Goal: Transaction & Acquisition: Purchase product/service

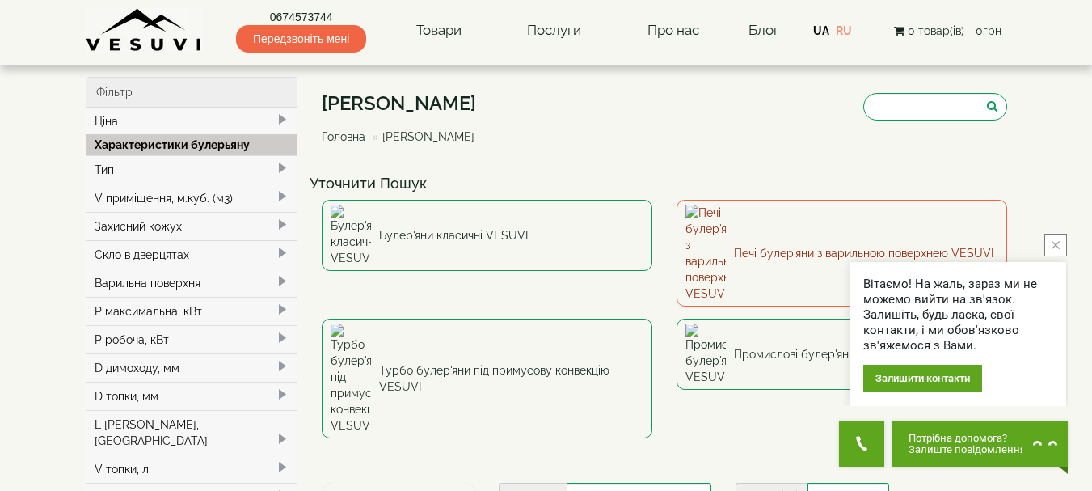
click at [840, 228] on link "Печі булер'яни з варильною поверхнею VESUVI" at bounding box center [842, 253] width 331 height 107
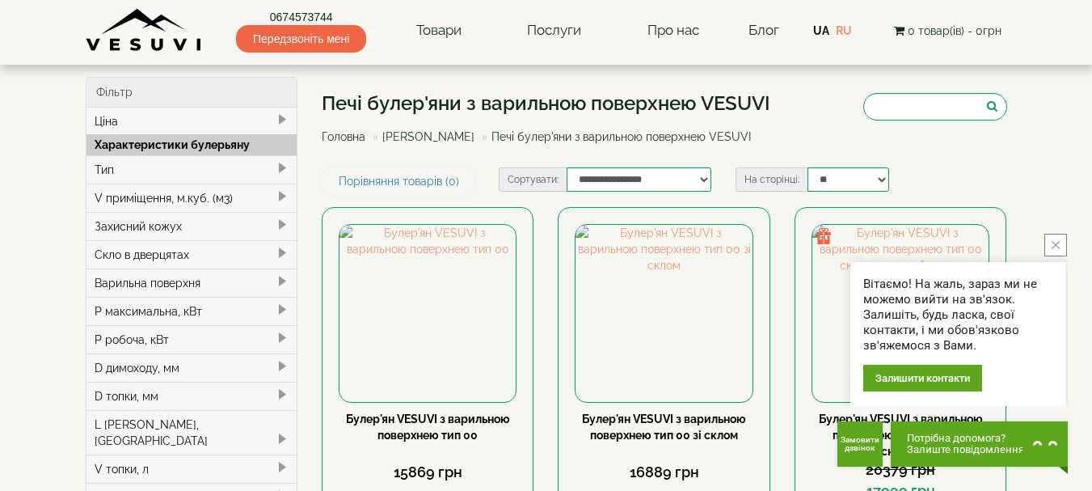
click at [1053, 238] on button "close button" at bounding box center [1055, 245] width 23 height 23
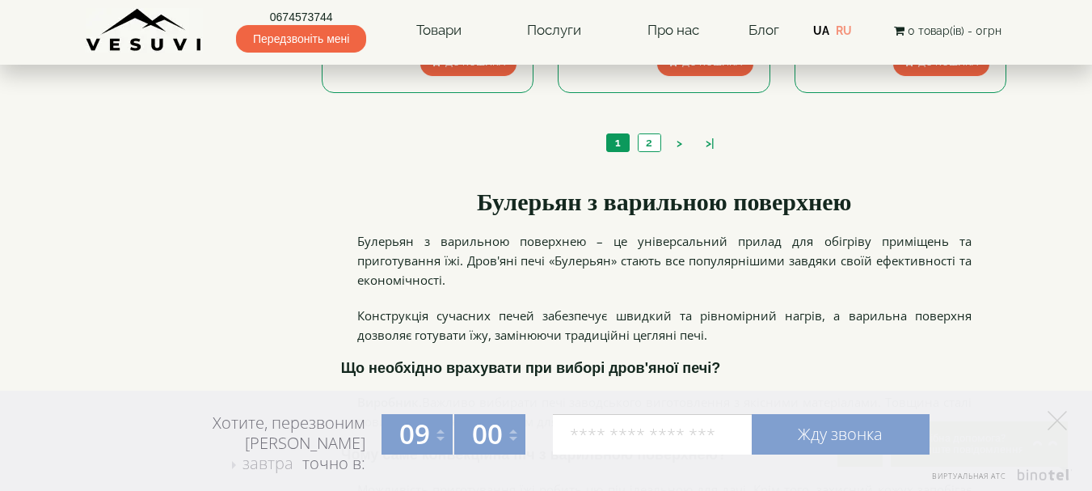
scroll to position [1881, 0]
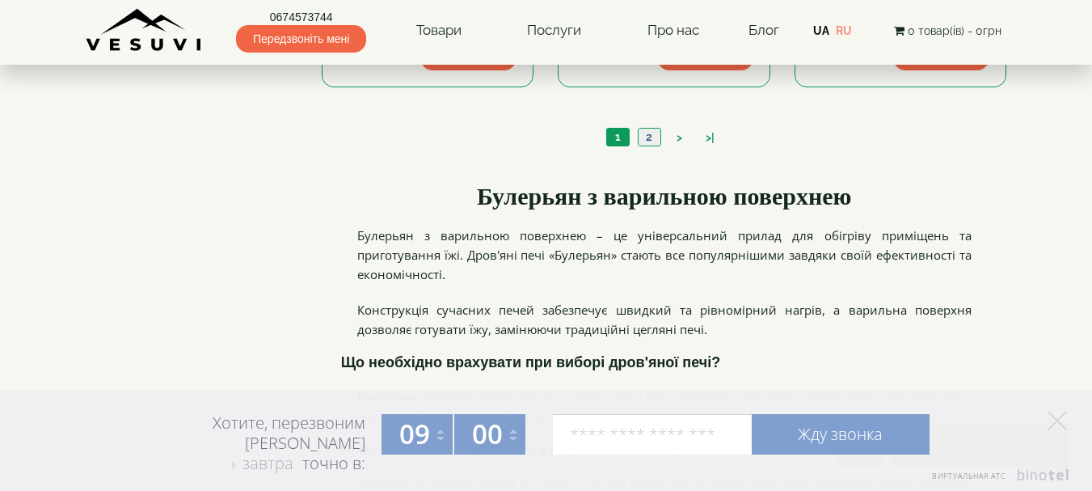
click at [649, 134] on link "2" at bounding box center [649, 137] width 23 height 17
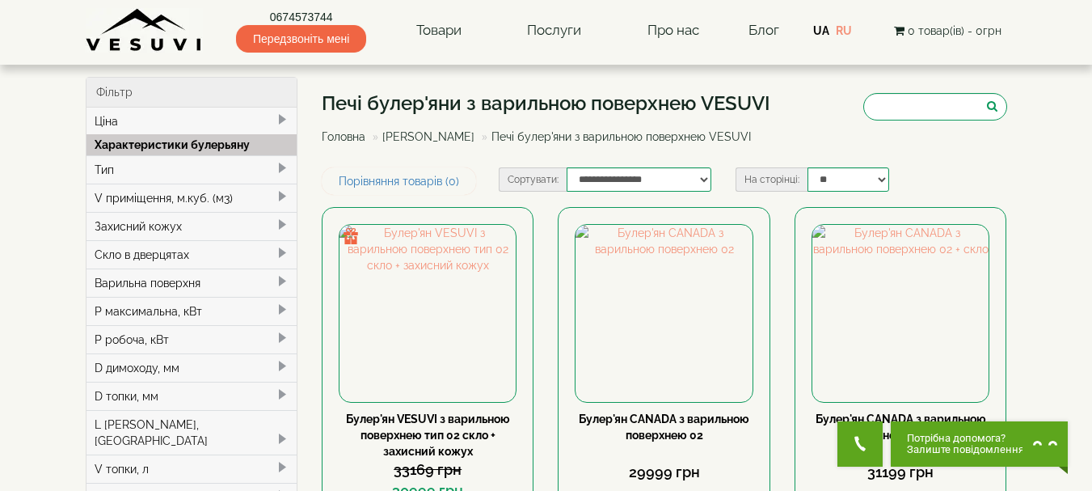
click at [209, 196] on div "V приміщення, м.куб. (м3)" at bounding box center [191, 198] width 211 height 28
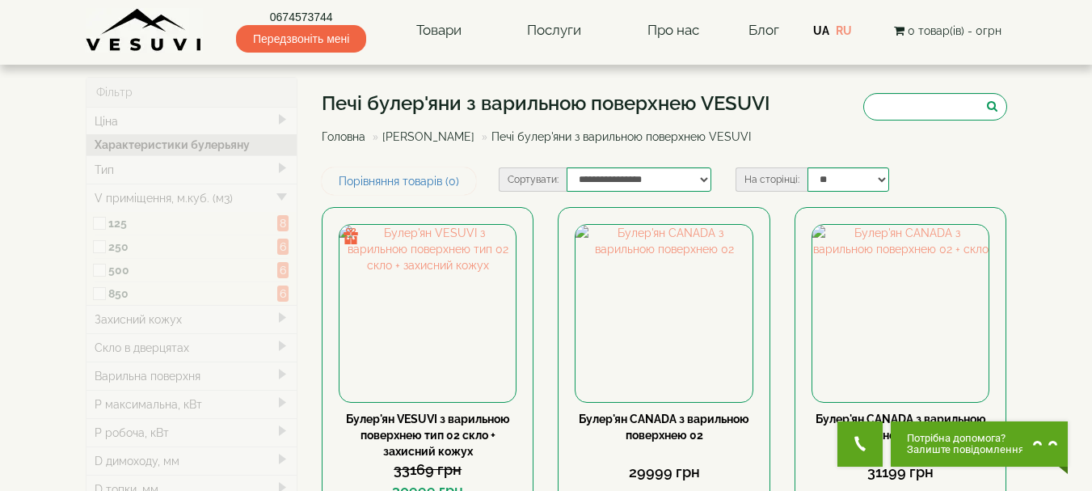
type input "*****"
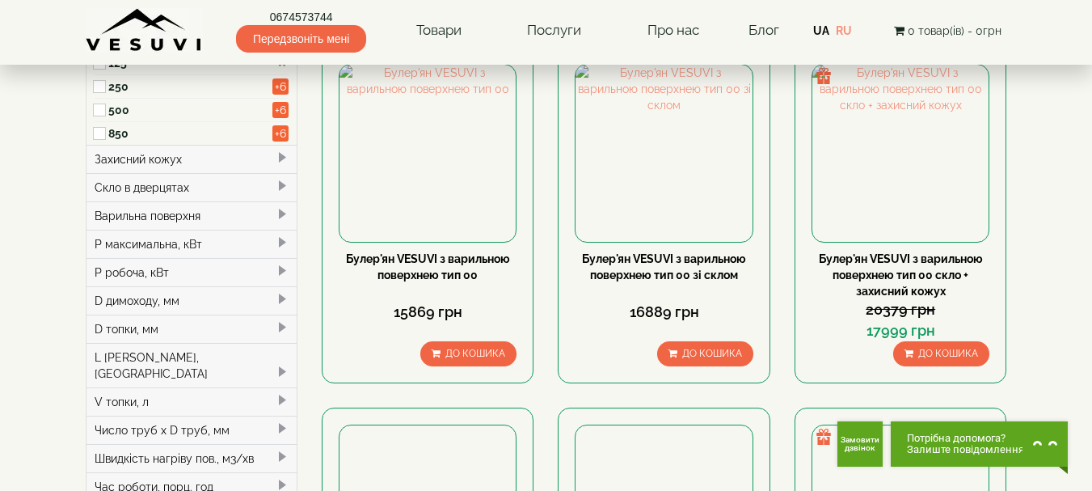
scroll to position [158, 0]
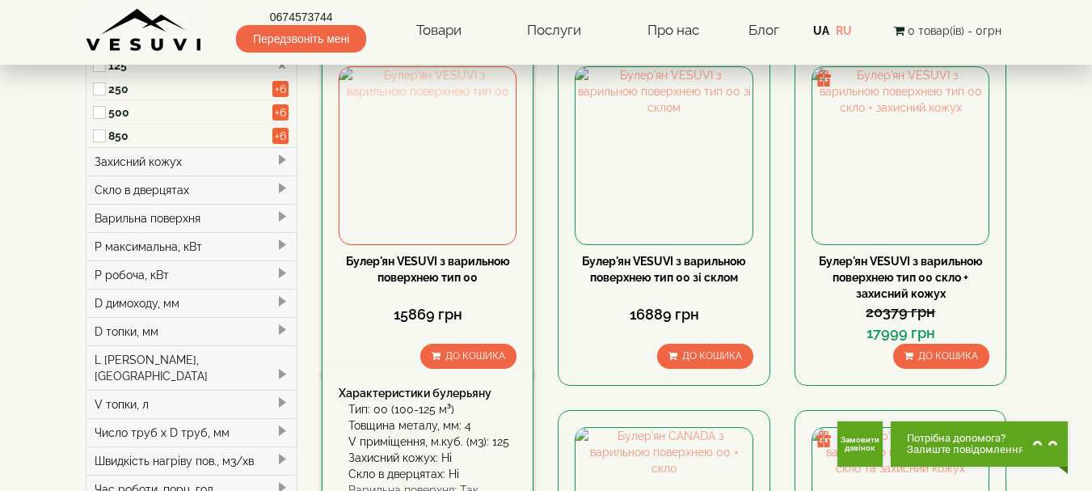
click at [411, 103] on img at bounding box center [428, 155] width 176 height 176
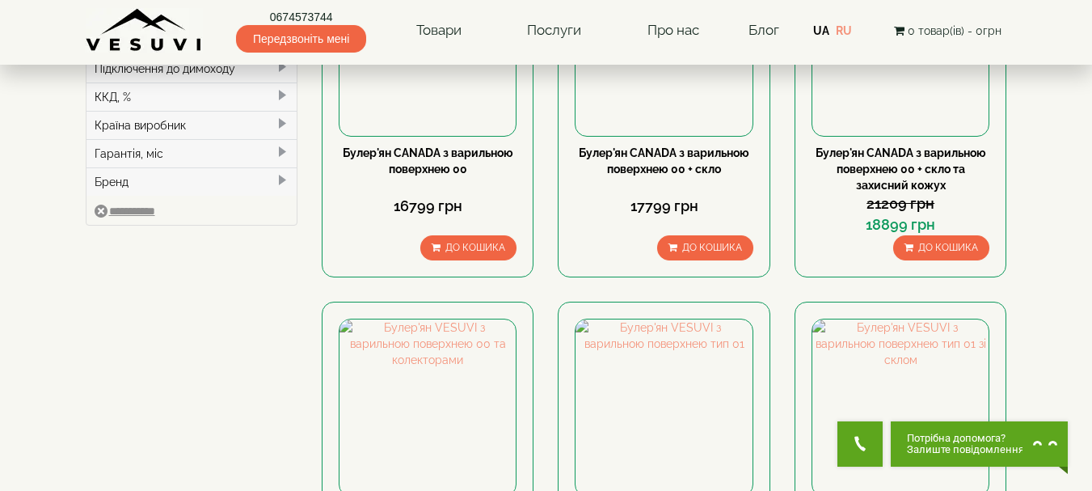
scroll to position [1881, 0]
